Goal: Obtain resource: Download file/media

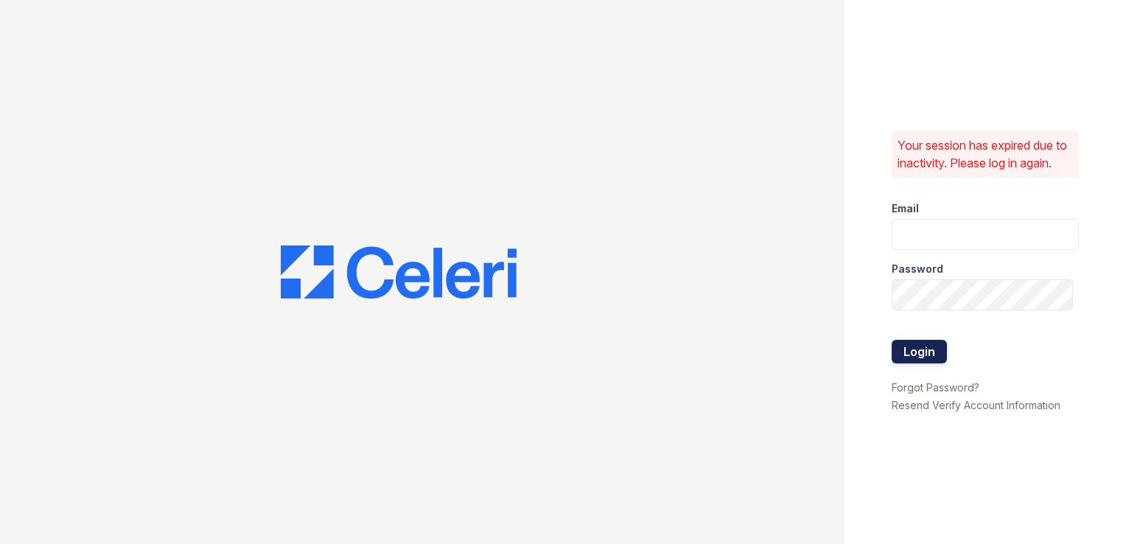
type input "[DOMAIN_NAME][EMAIL_ADDRESS][DOMAIN_NAME]"
click at [926, 356] on button "Login" at bounding box center [919, 352] width 55 height 24
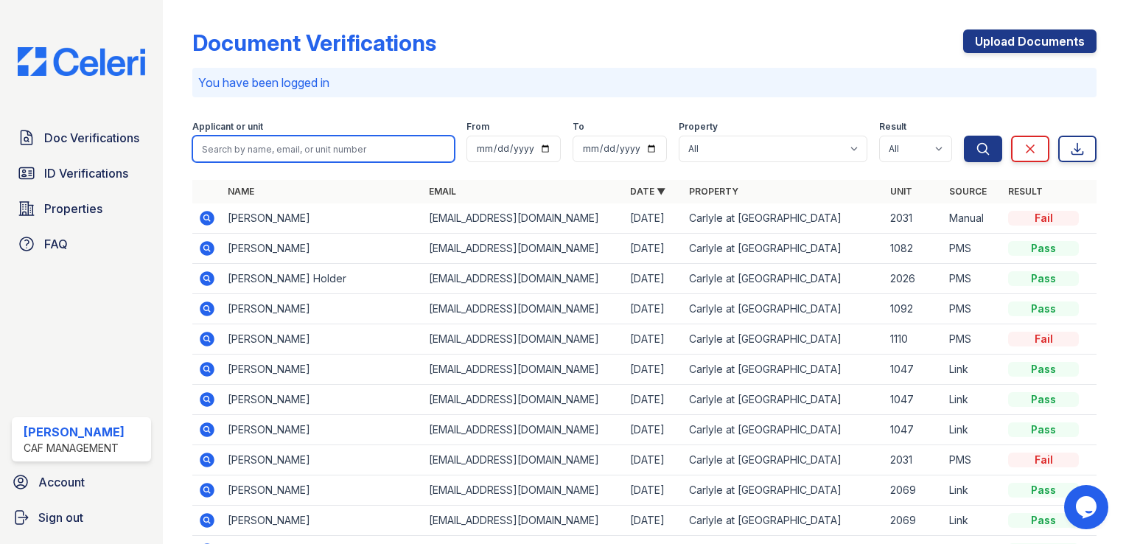
click at [256, 148] on input "search" at bounding box center [323, 149] width 262 height 27
type input "camille"
click at [964, 136] on button "Search" at bounding box center [983, 149] width 38 height 27
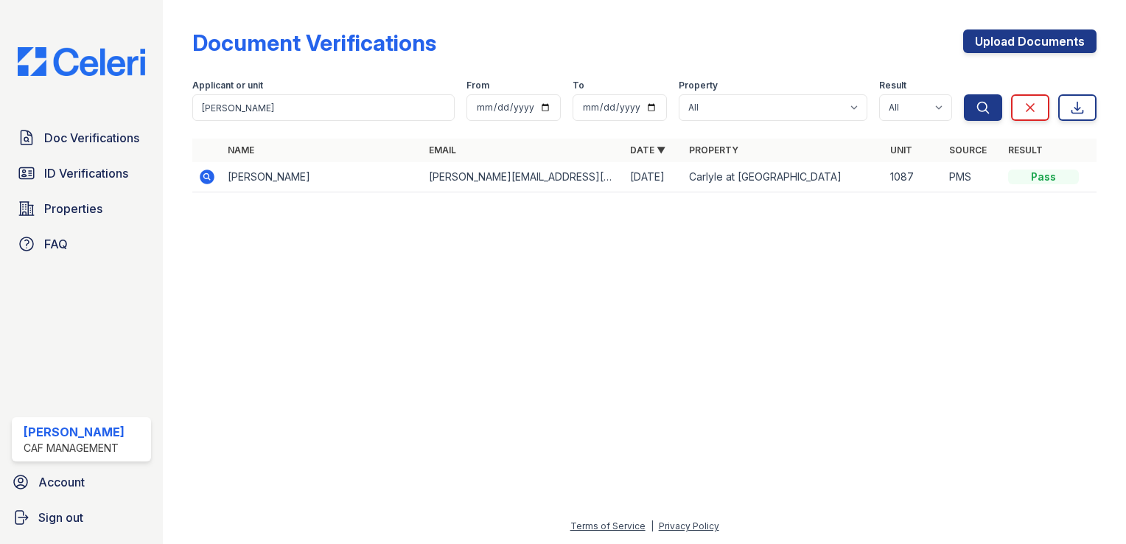
click at [283, 176] on td "Camille Lacey" at bounding box center [322, 177] width 201 height 30
click at [209, 176] on icon at bounding box center [207, 177] width 18 height 18
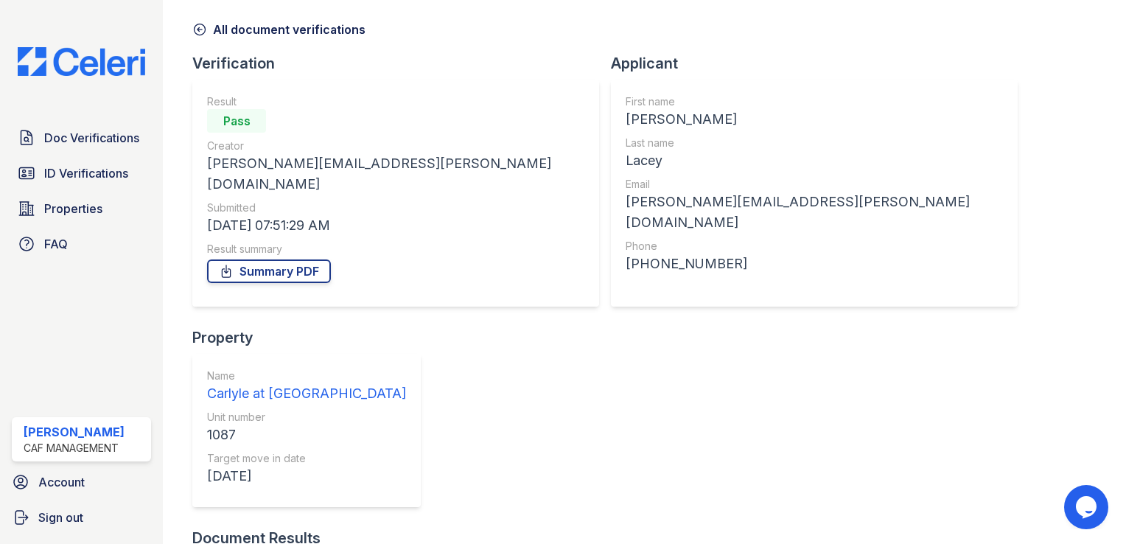
scroll to position [112, 0]
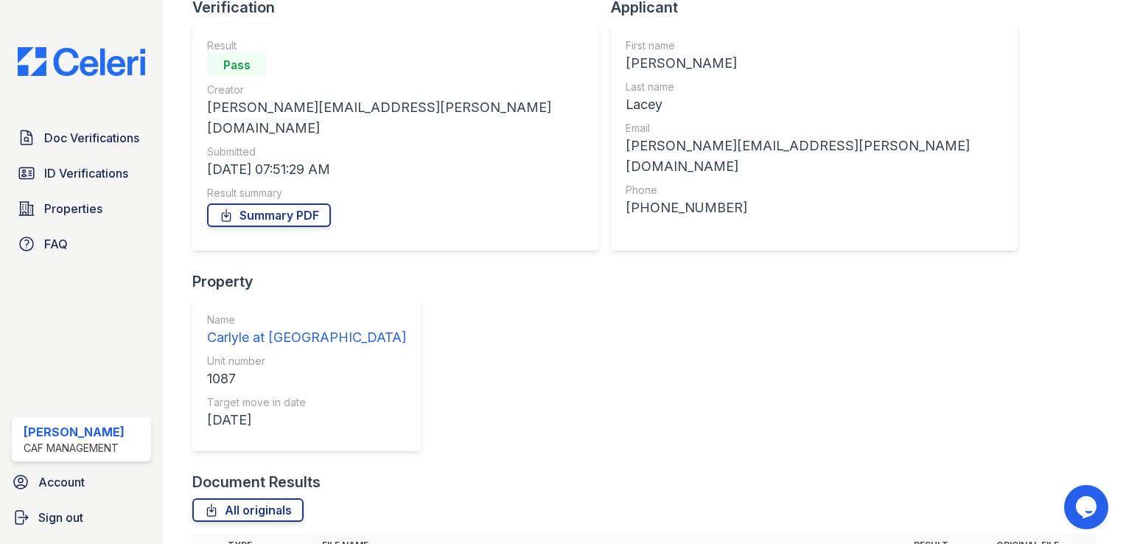
click at [296, 203] on link "Summary PDF" at bounding box center [269, 215] width 124 height 24
click at [73, 167] on span "ID Verifications" at bounding box center [86, 173] width 84 height 18
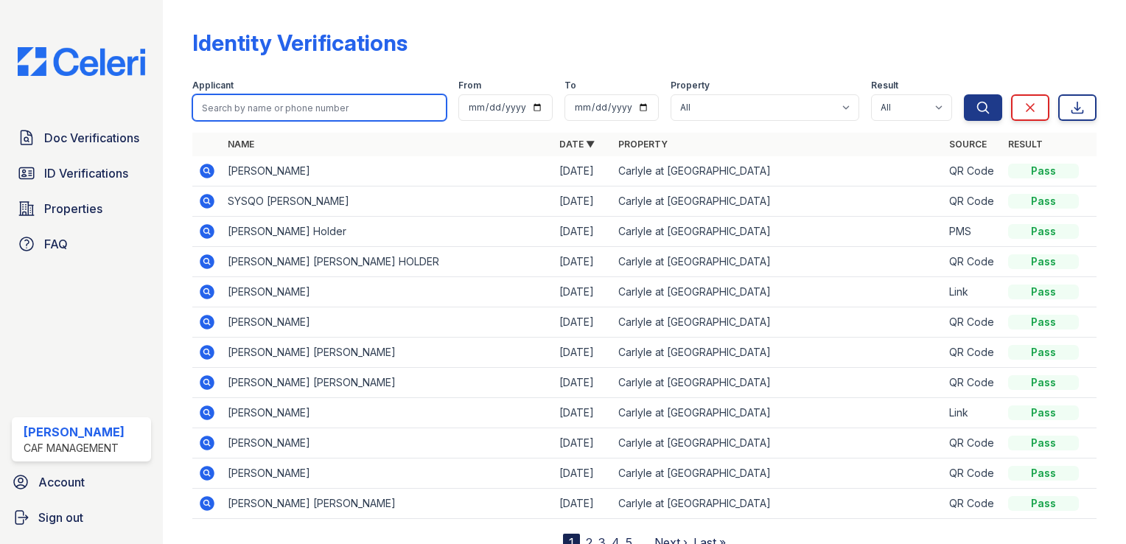
click at [282, 104] on input "search" at bounding box center [319, 107] width 254 height 27
type input "camille"
click at [964, 94] on button "Search" at bounding box center [983, 107] width 38 height 27
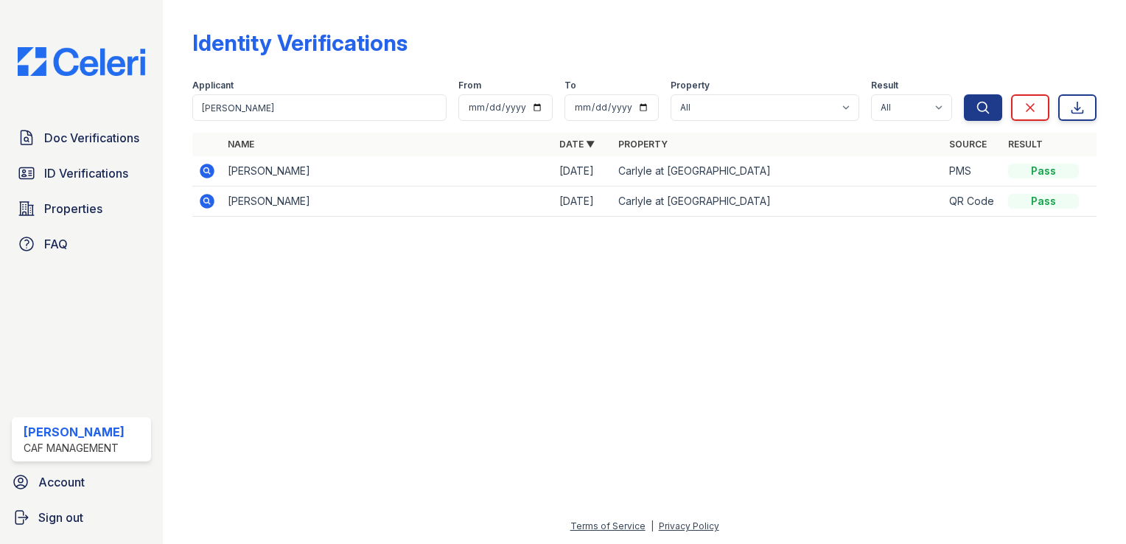
click at [206, 171] on icon at bounding box center [207, 171] width 18 height 18
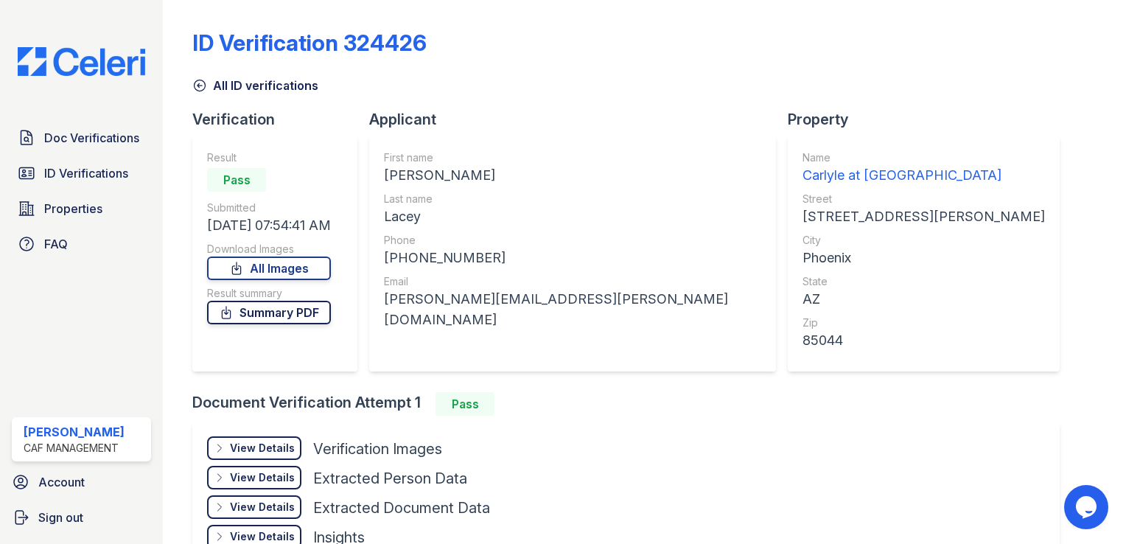
click at [277, 312] on link "Summary PDF" at bounding box center [269, 313] width 124 height 24
click at [285, 270] on link "All Images" at bounding box center [269, 268] width 124 height 24
click at [635, 54] on div "ID Verification 324426" at bounding box center [644, 48] width 904 height 38
